Goal: Use online tool/utility: Utilize a website feature to perform a specific function

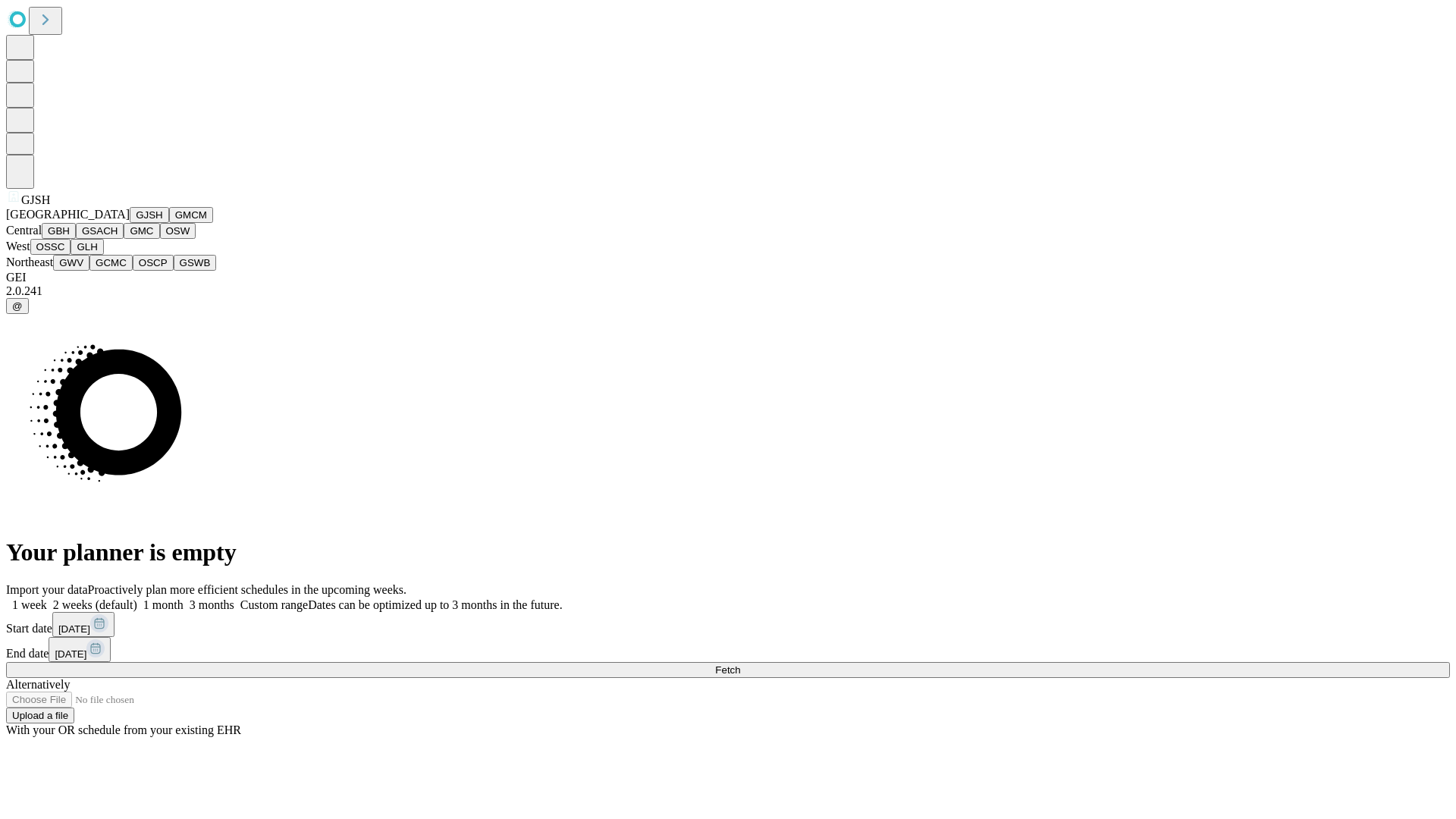
click at [129, 223] on button "GJSH" at bounding box center [149, 214] width 40 height 16
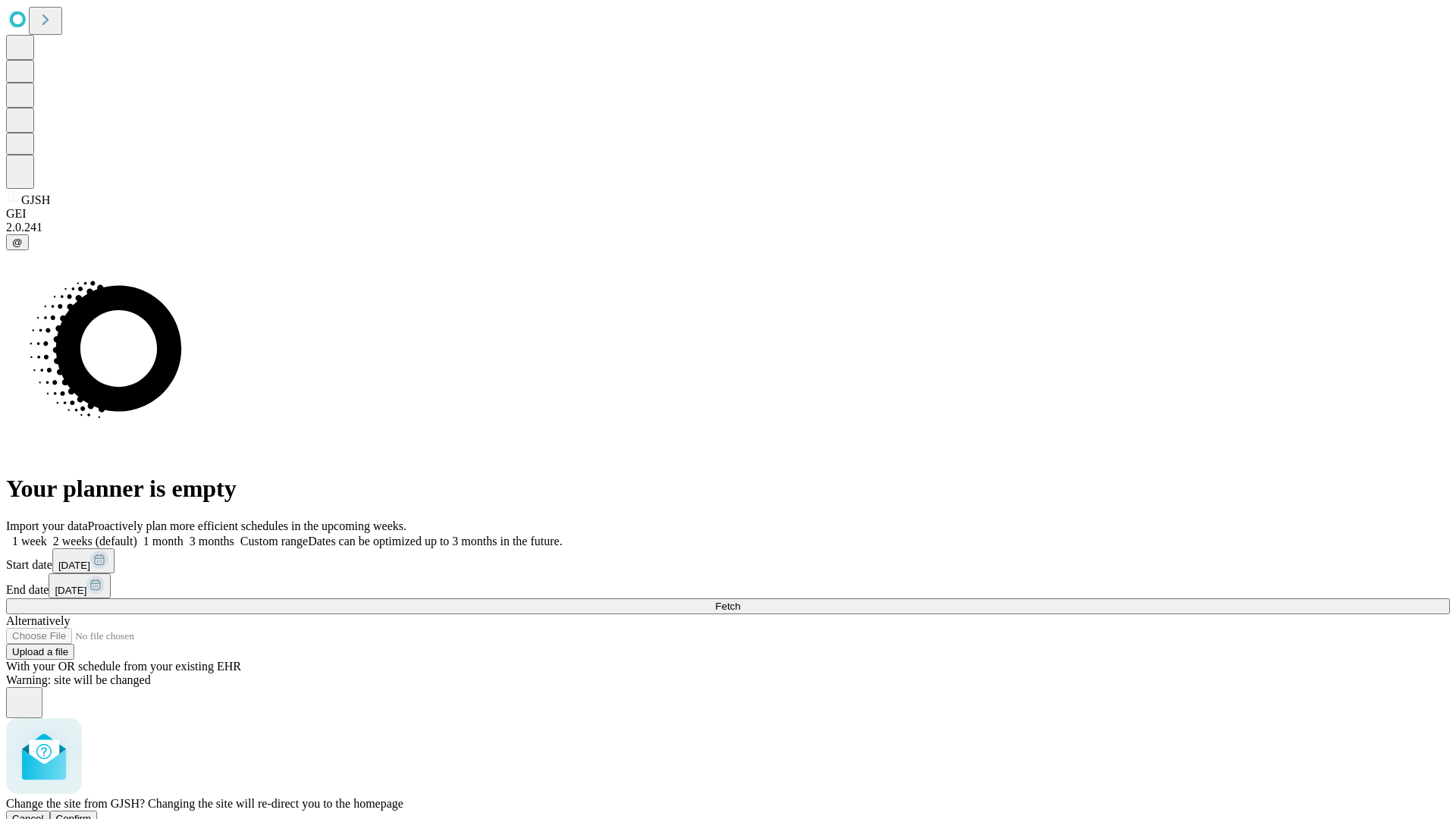
click at [91, 813] on span "Confirm" at bounding box center [74, 818] width 36 height 11
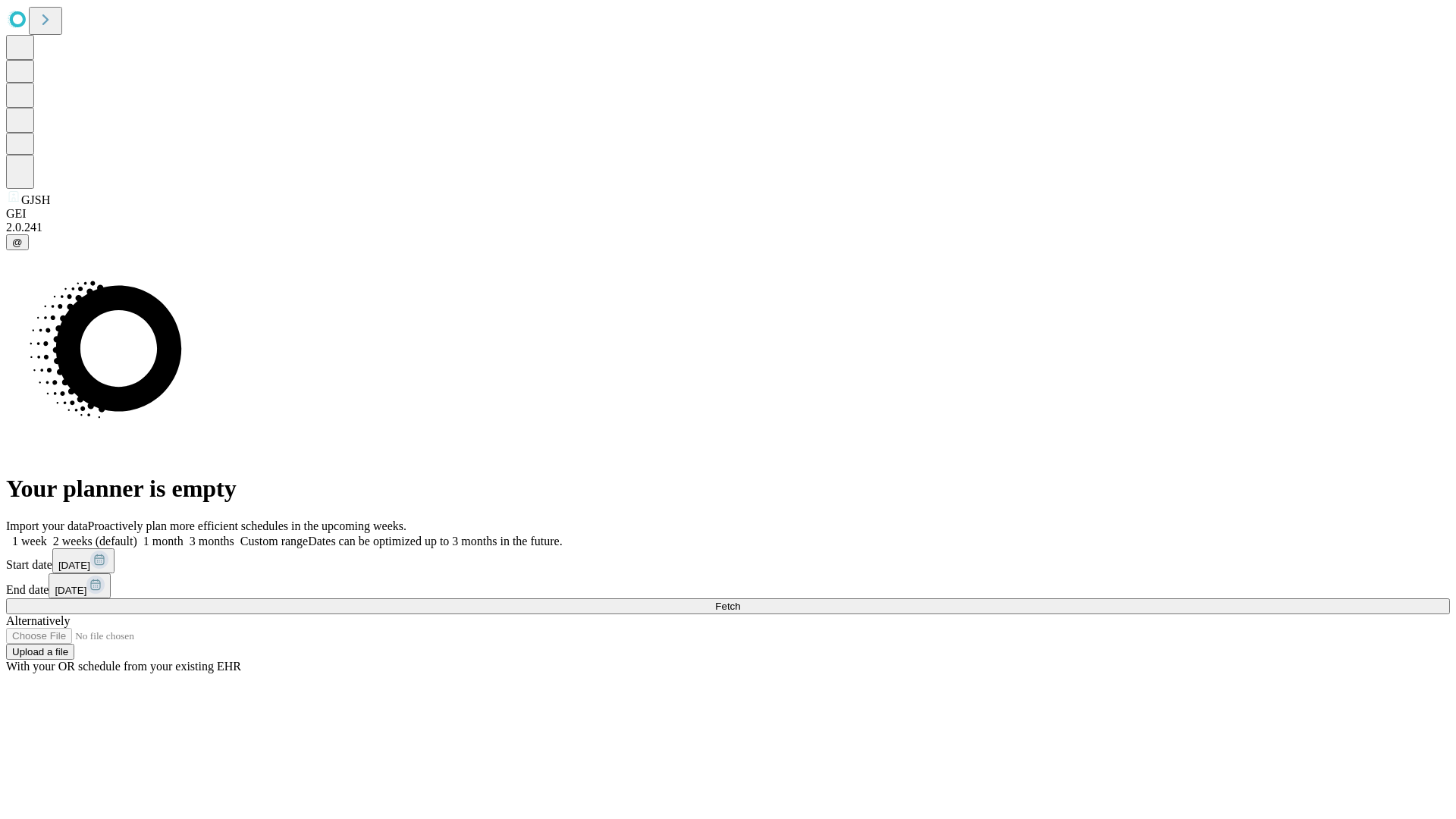
click at [184, 535] on label "1 month" at bounding box center [161, 541] width 46 height 13
click at [740, 600] on span "Fetch" at bounding box center [727, 606] width 25 height 11
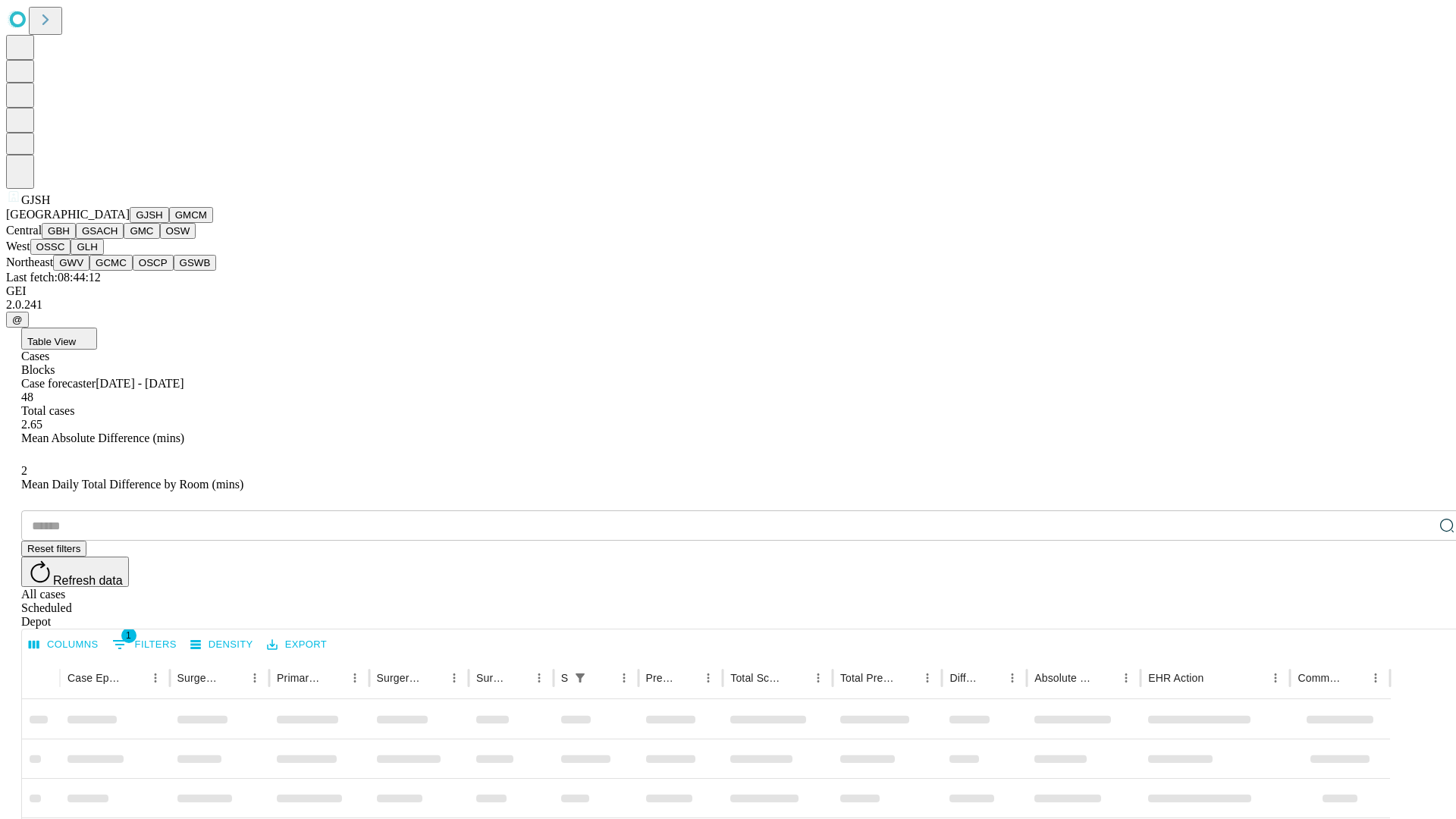
click at [169, 223] on button "GMCM" at bounding box center [191, 214] width 44 height 16
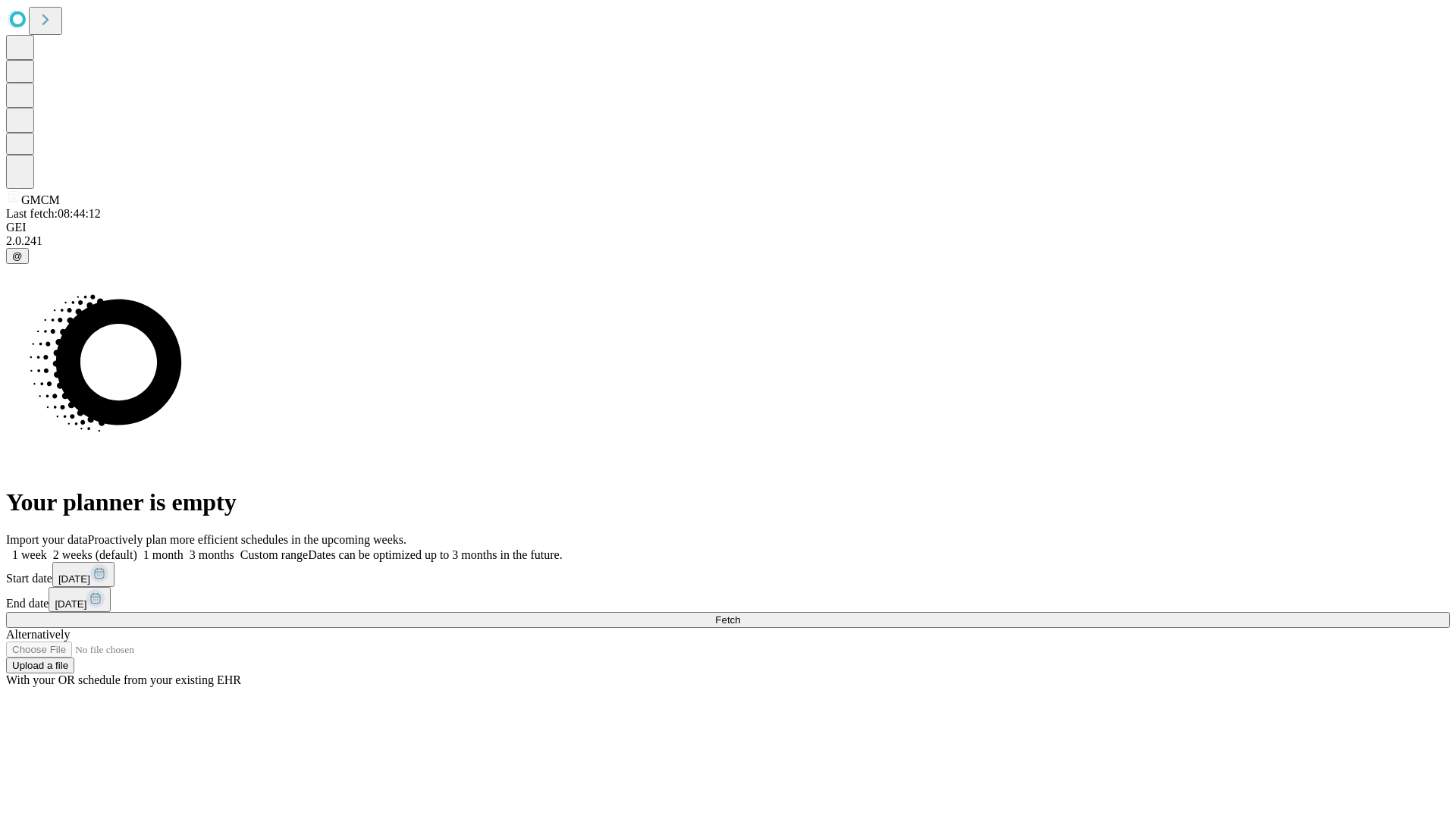
click at [184, 548] on label "1 month" at bounding box center [161, 555] width 46 height 13
click at [740, 614] on span "Fetch" at bounding box center [727, 620] width 25 height 11
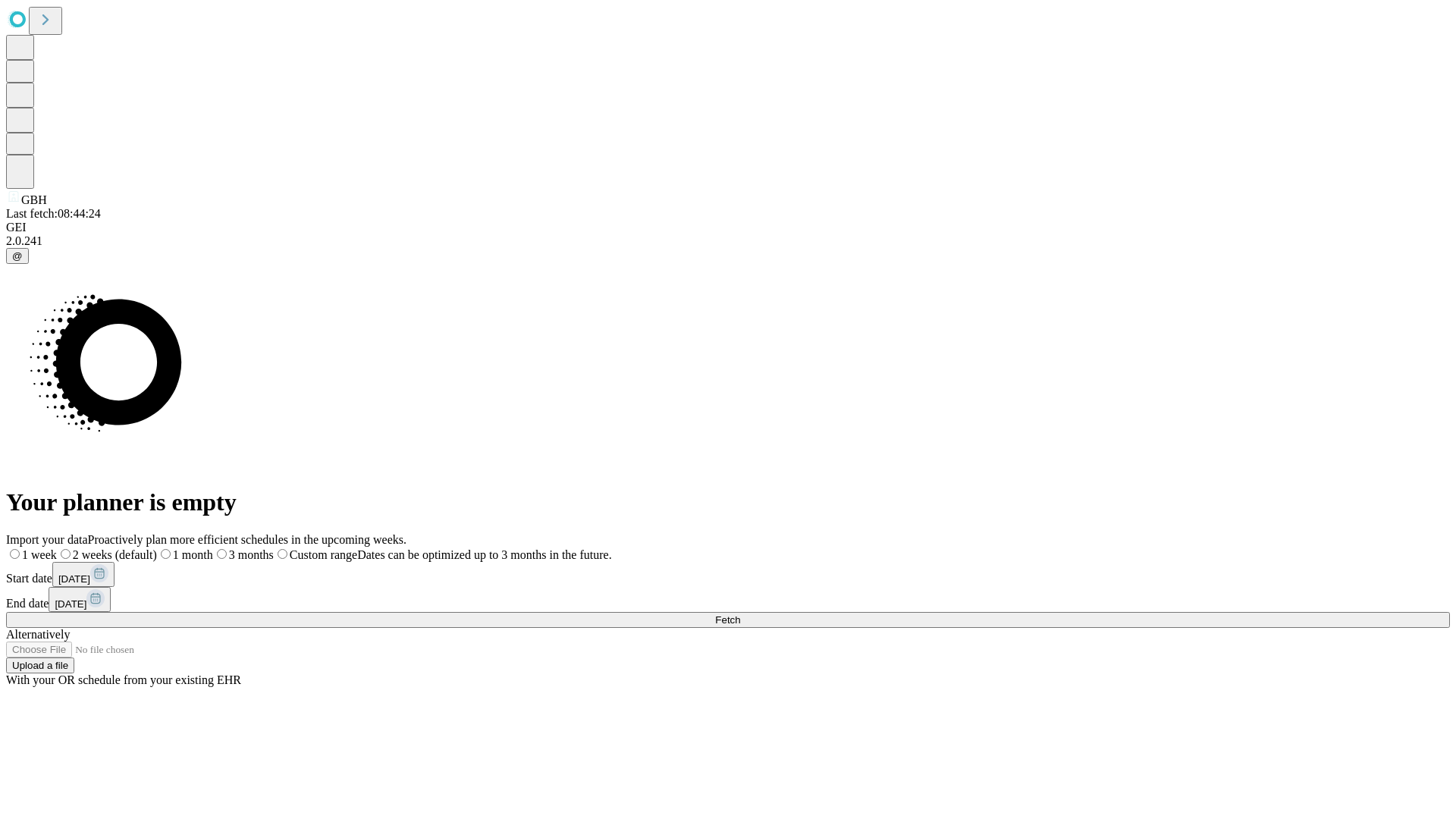
click at [213, 548] on label "1 month" at bounding box center [185, 555] width 56 height 13
click at [740, 614] on span "Fetch" at bounding box center [727, 620] width 25 height 11
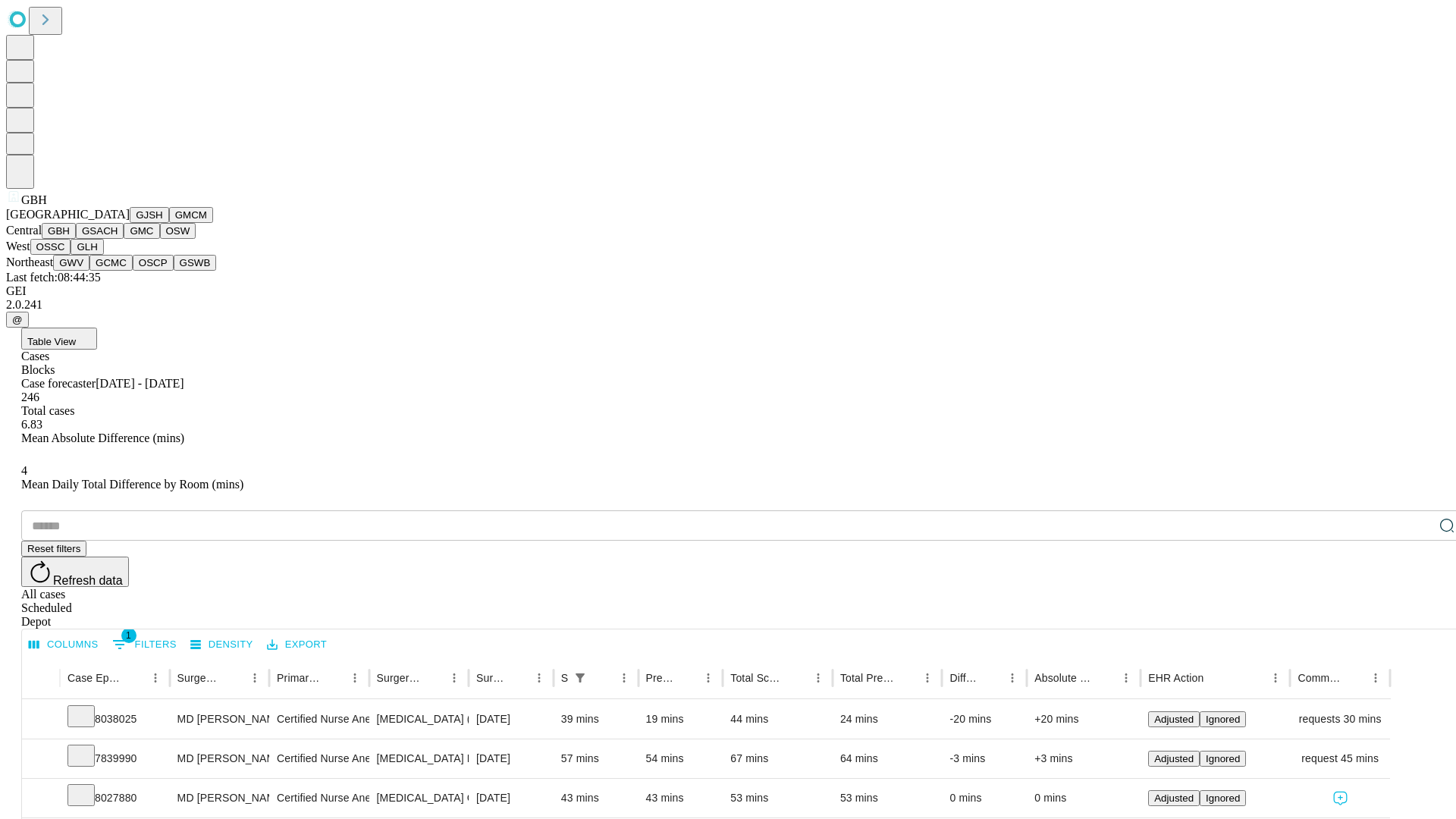
click at [117, 239] on button "GSACH" at bounding box center [100, 230] width 48 height 16
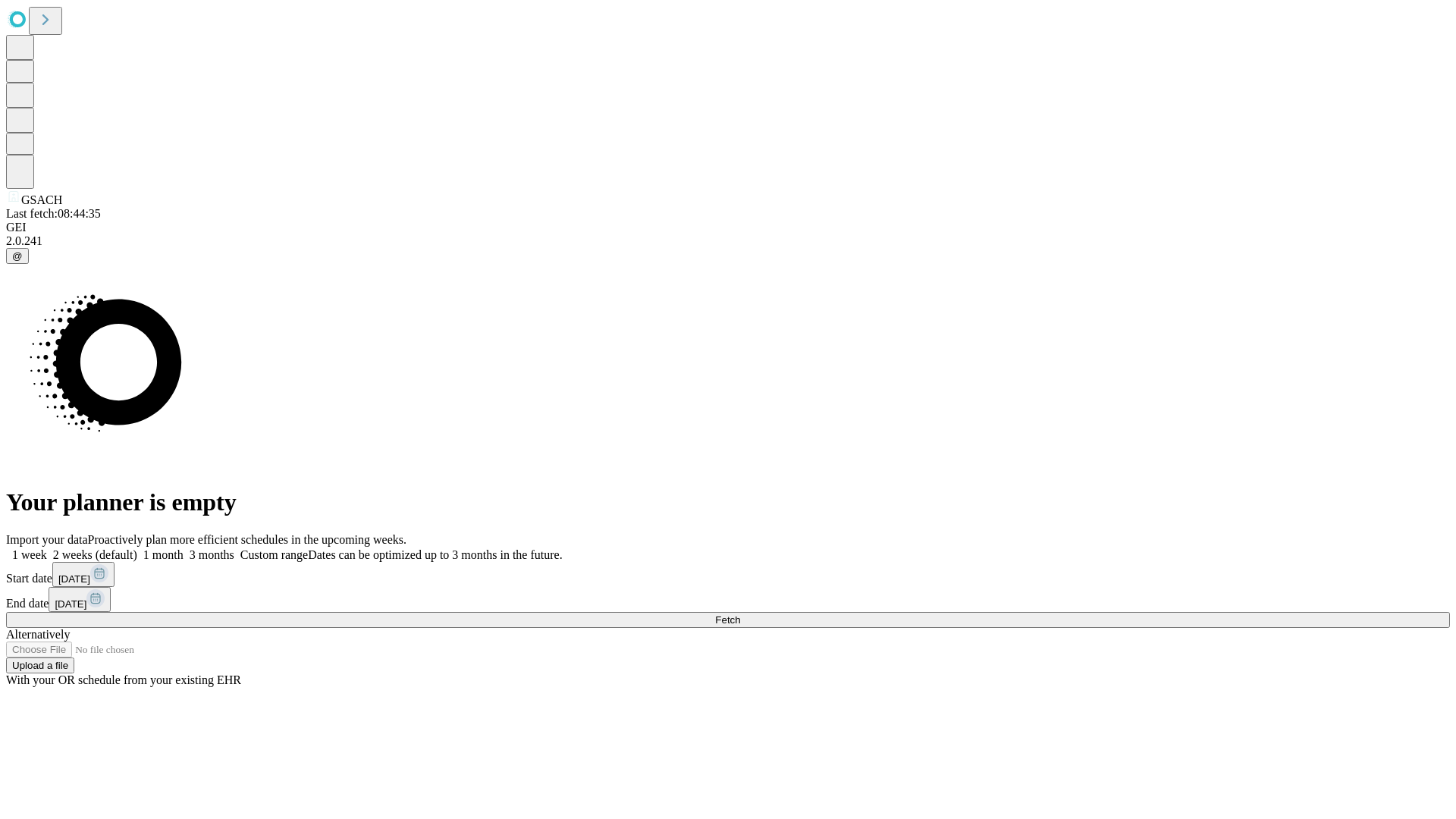
click at [740, 614] on span "Fetch" at bounding box center [727, 620] width 25 height 11
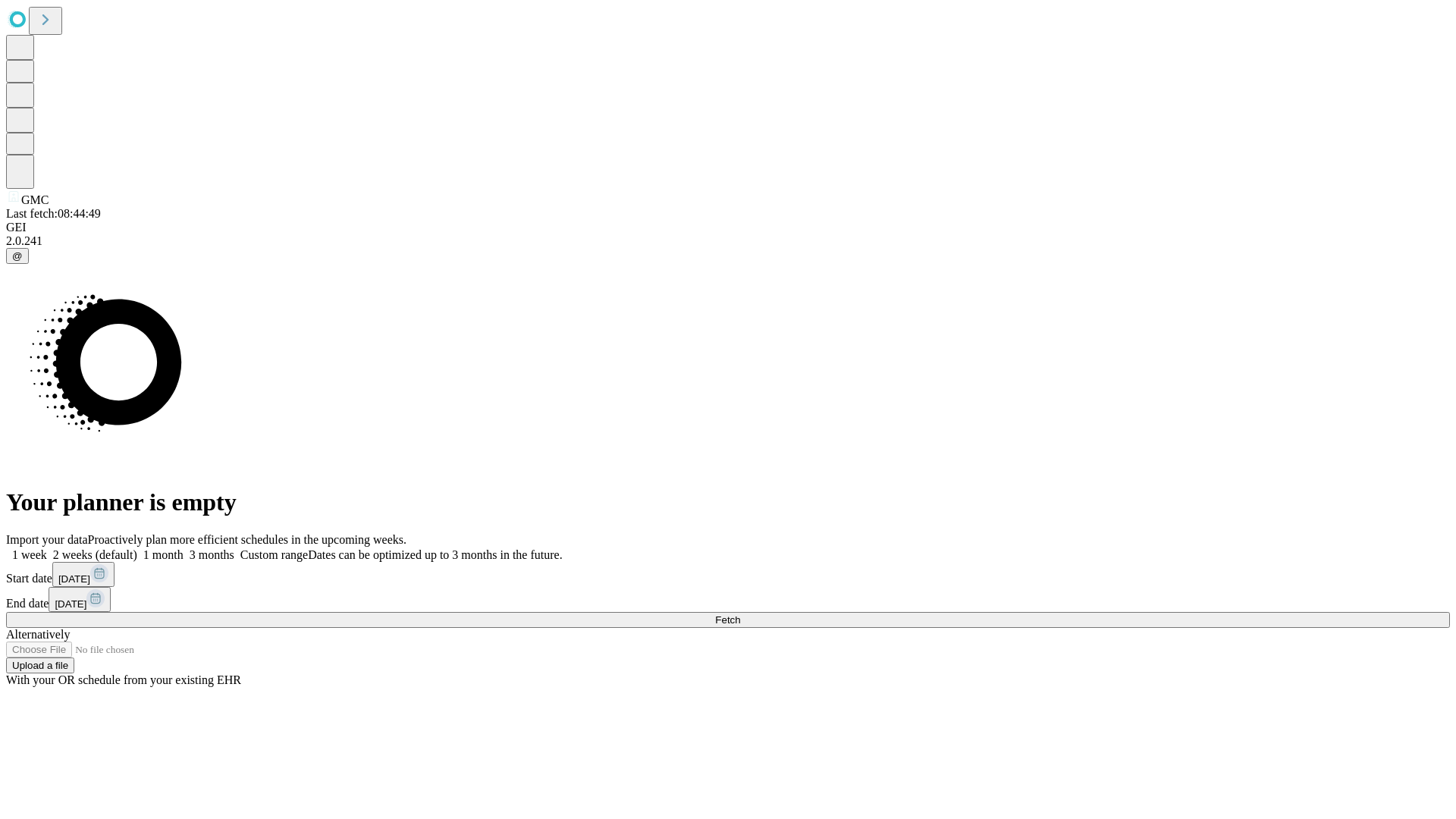
click at [740, 614] on span "Fetch" at bounding box center [727, 620] width 25 height 11
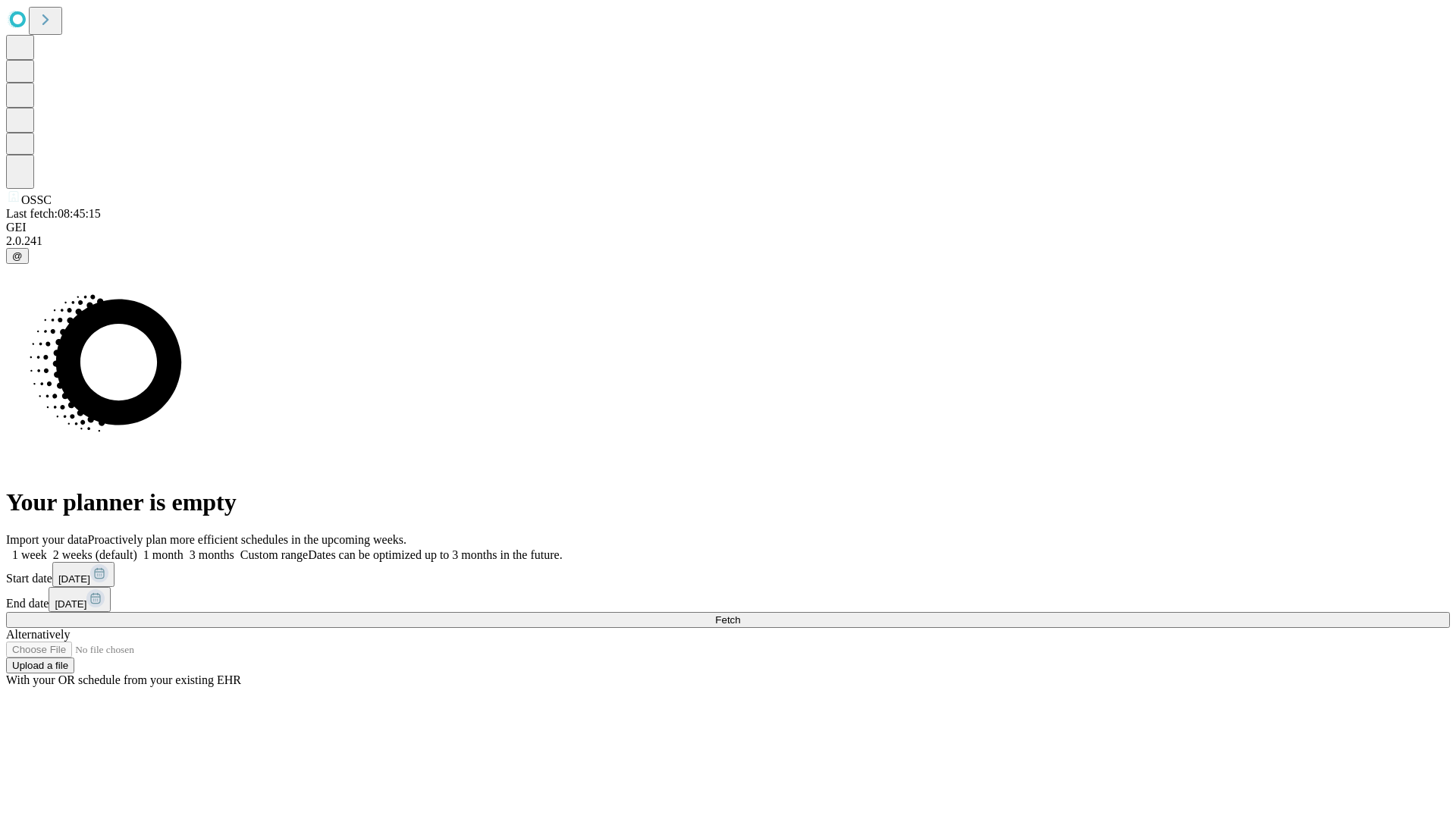
click at [184, 548] on label "1 month" at bounding box center [161, 555] width 46 height 13
click at [740, 614] on span "Fetch" at bounding box center [727, 620] width 25 height 11
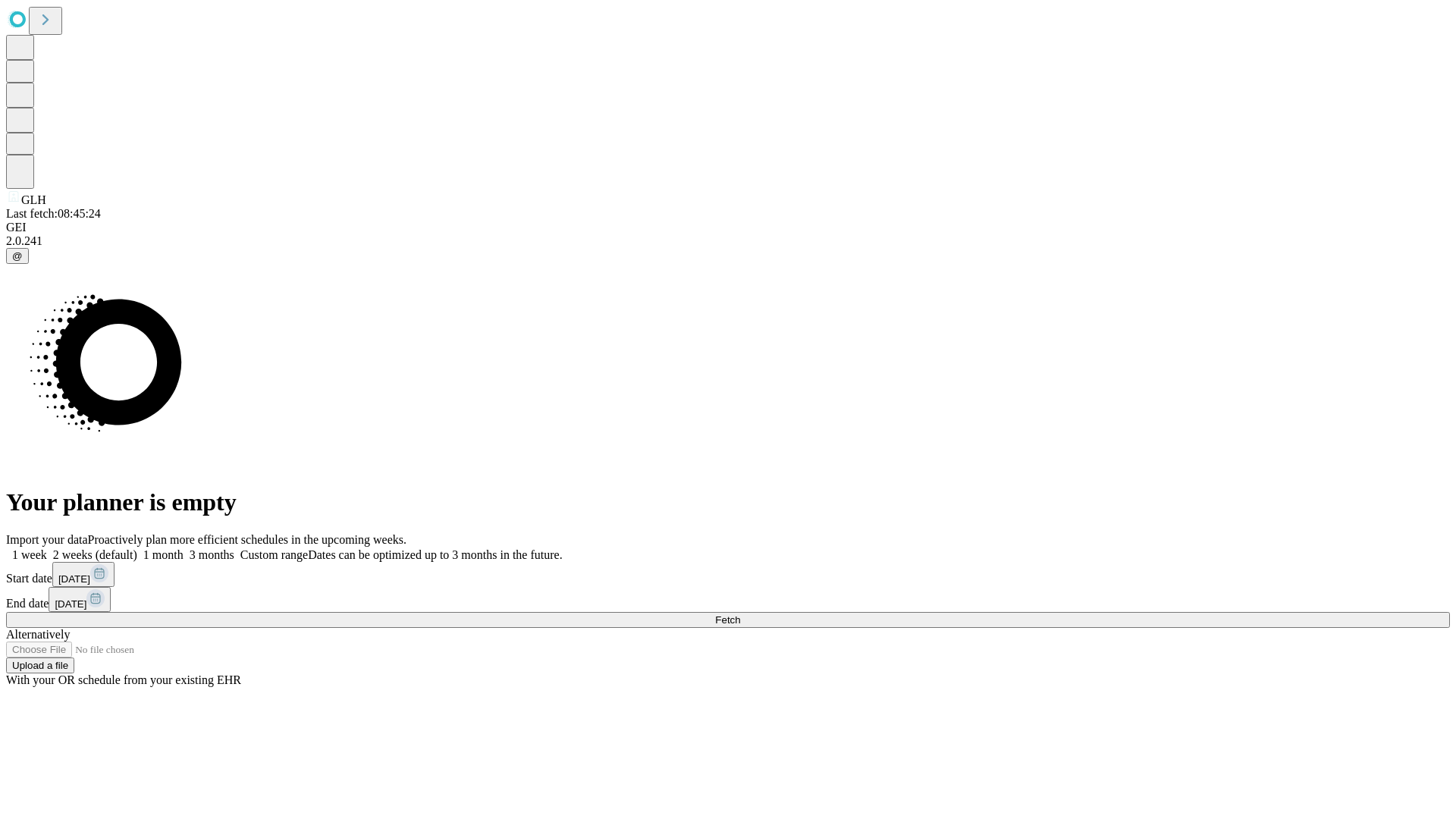
click at [184, 548] on label "1 month" at bounding box center [161, 555] width 46 height 13
click at [740, 614] on span "Fetch" at bounding box center [727, 620] width 25 height 11
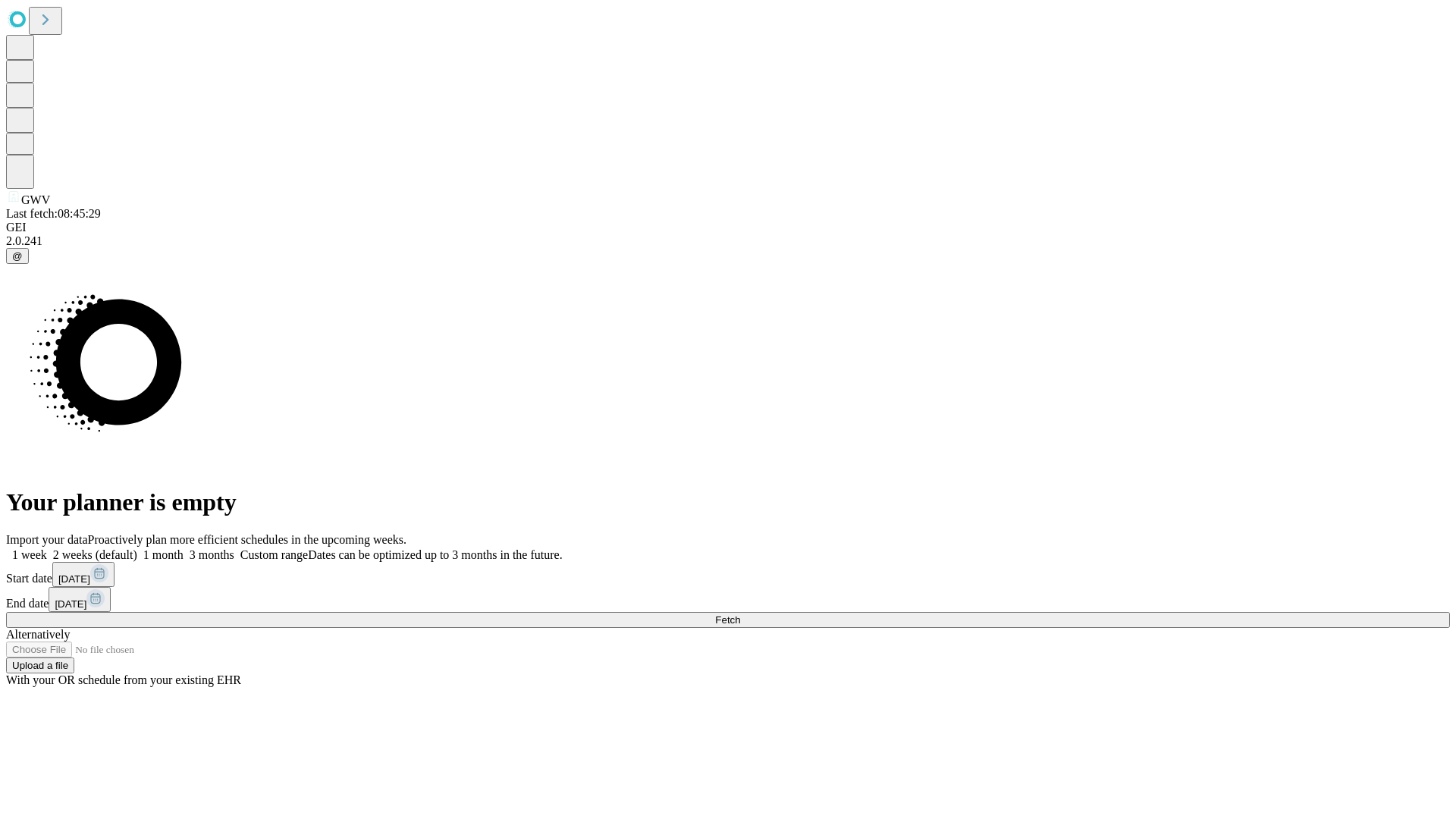
click at [184, 548] on label "1 month" at bounding box center [161, 555] width 46 height 13
click at [740, 614] on span "Fetch" at bounding box center [727, 620] width 25 height 11
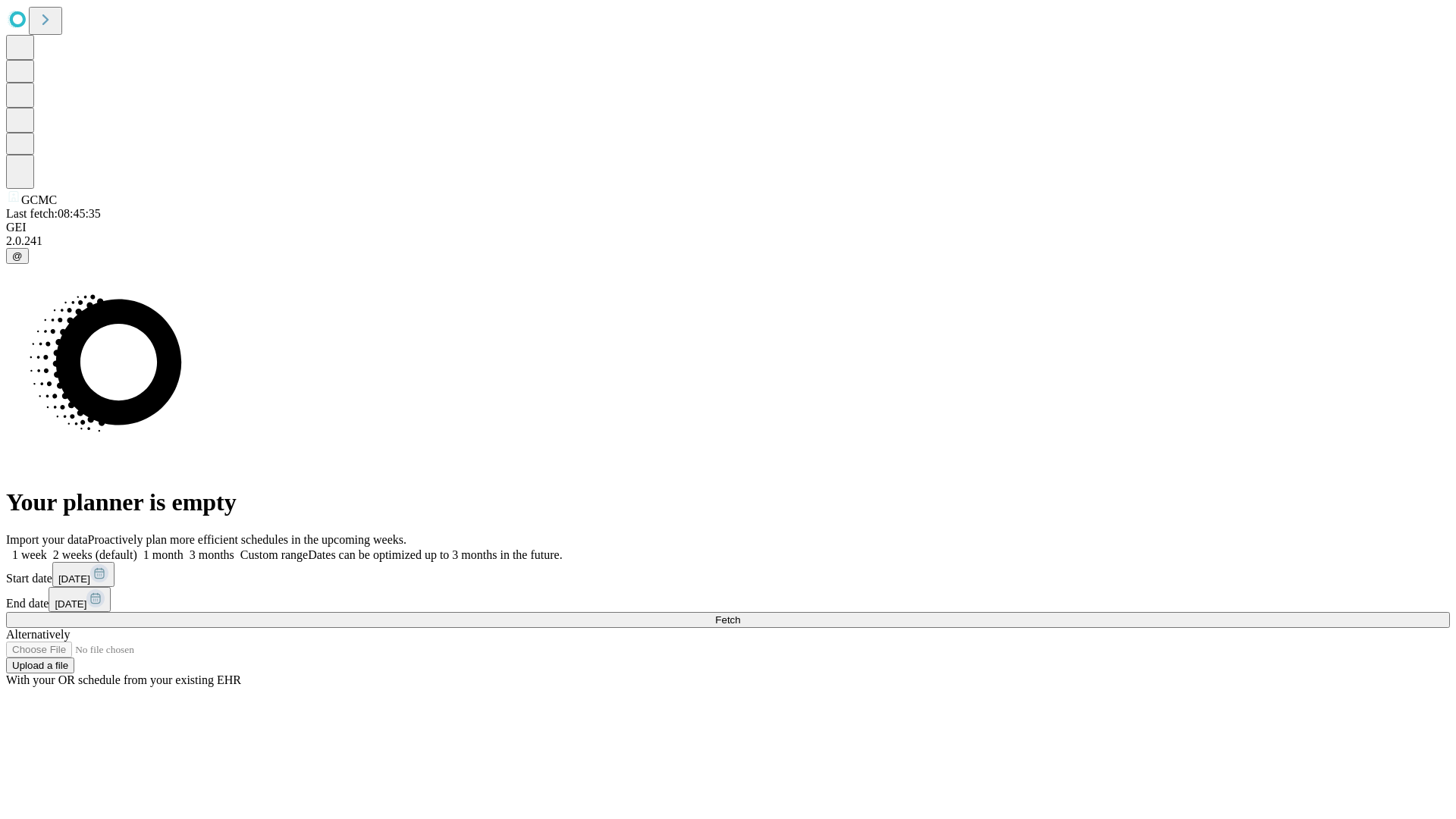
click at [184, 548] on label "1 month" at bounding box center [161, 555] width 46 height 13
click at [740, 614] on span "Fetch" at bounding box center [727, 620] width 25 height 11
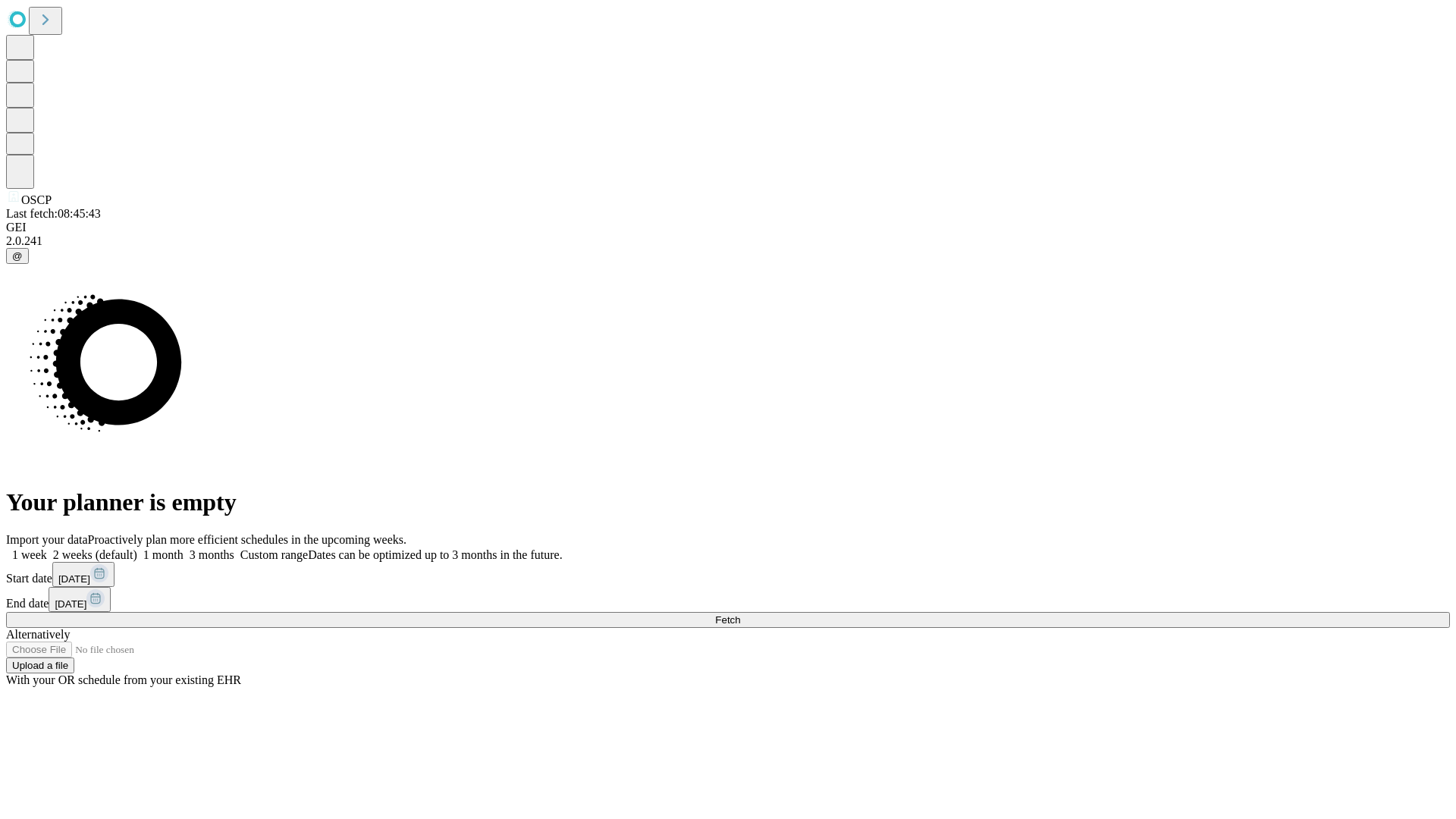
click at [184, 548] on label "1 month" at bounding box center [161, 555] width 46 height 13
click at [740, 614] on span "Fetch" at bounding box center [727, 620] width 25 height 11
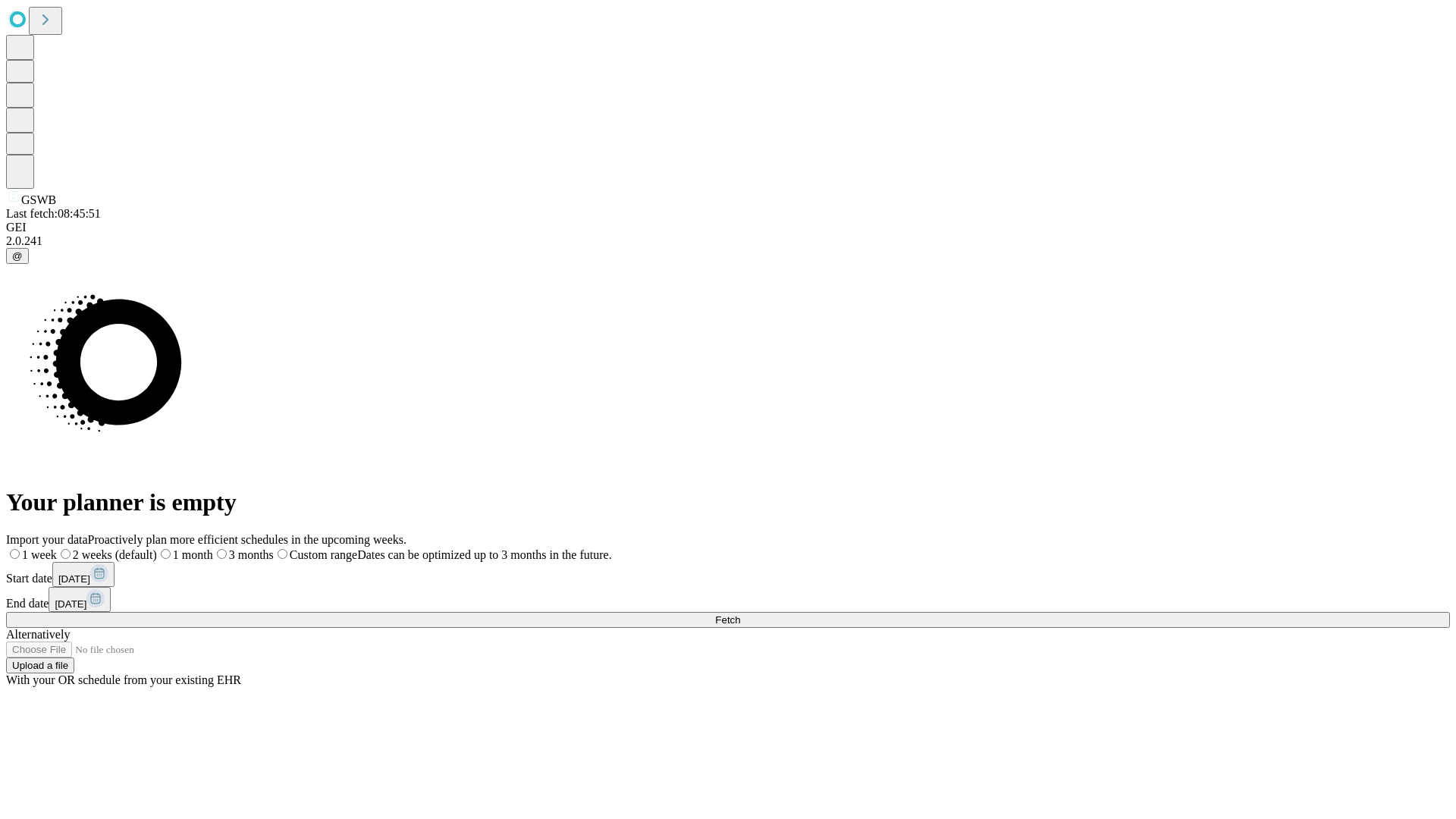
click at [740, 614] on span "Fetch" at bounding box center [727, 620] width 25 height 11
